Goal: Navigation & Orientation: Find specific page/section

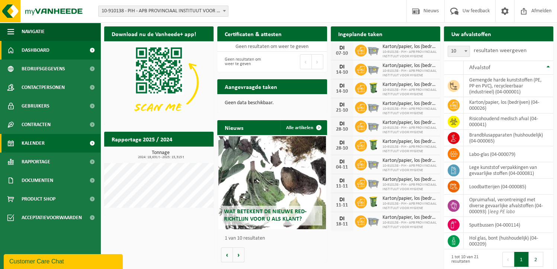
click at [48, 142] on link "Kalender" at bounding box center [50, 143] width 100 height 19
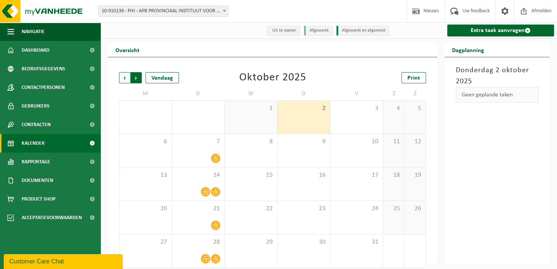
click at [121, 77] on span "Vorige" at bounding box center [124, 77] width 11 height 11
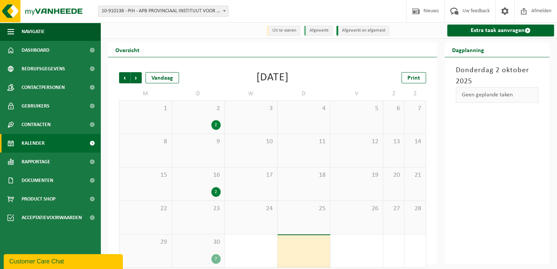
click at [202, 245] on span "30" at bounding box center [198, 242] width 45 height 8
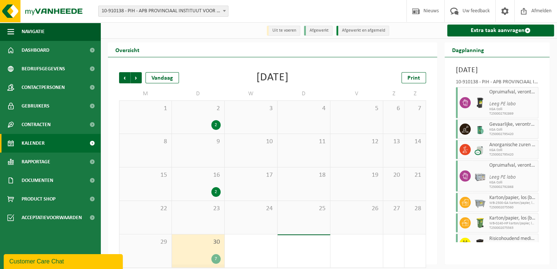
scroll to position [22, 0]
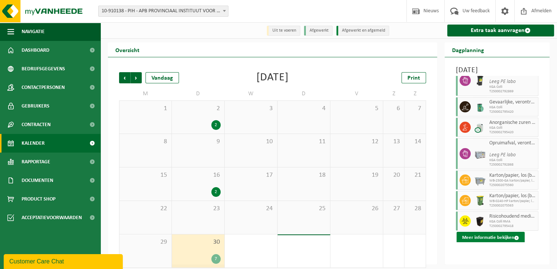
click at [486, 244] on button "Meer informatie bekijken" at bounding box center [490, 238] width 68 height 12
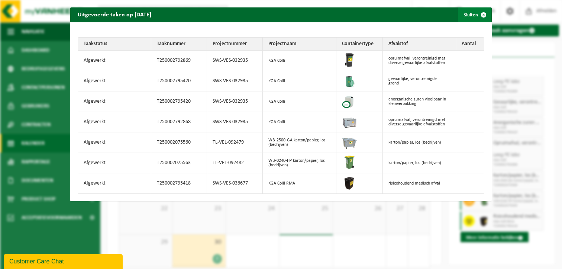
click at [482, 17] on span "button" at bounding box center [483, 14] width 15 height 15
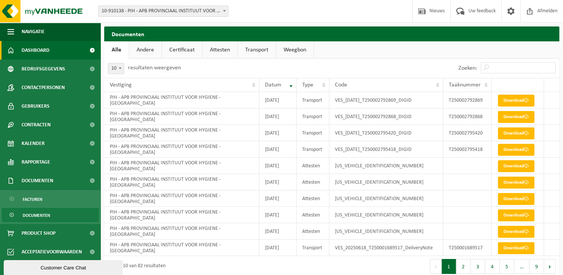
click at [61, 51] on link "Dashboard" at bounding box center [50, 50] width 100 height 19
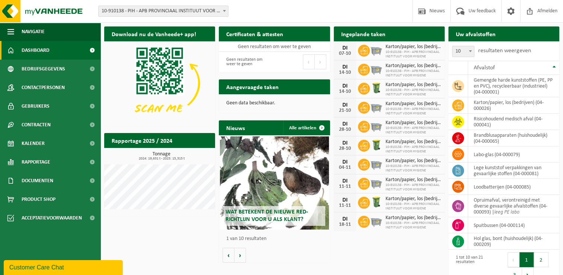
click at [186, 249] on div "Download nu de Vanheede+ app! Verberg Certificaten & attesten Bekijk uw certifi…" at bounding box center [331, 155] width 459 height 264
click at [150, 235] on div "Download nu de Vanheede+ app! Verberg Certificaten & attesten Bekijk uw certifi…" at bounding box center [331, 155] width 459 height 264
click at [176, 246] on div "Download nu de Vanheede+ app! Verberg Certificaten & attesten Bekijk uw certifi…" at bounding box center [331, 155] width 459 height 264
click at [183, 245] on div "Download nu de Vanheede+ app! Verberg Certificaten & attesten Bekijk uw certifi…" at bounding box center [331, 155] width 459 height 264
